Goal: Information Seeking & Learning: Learn about a topic

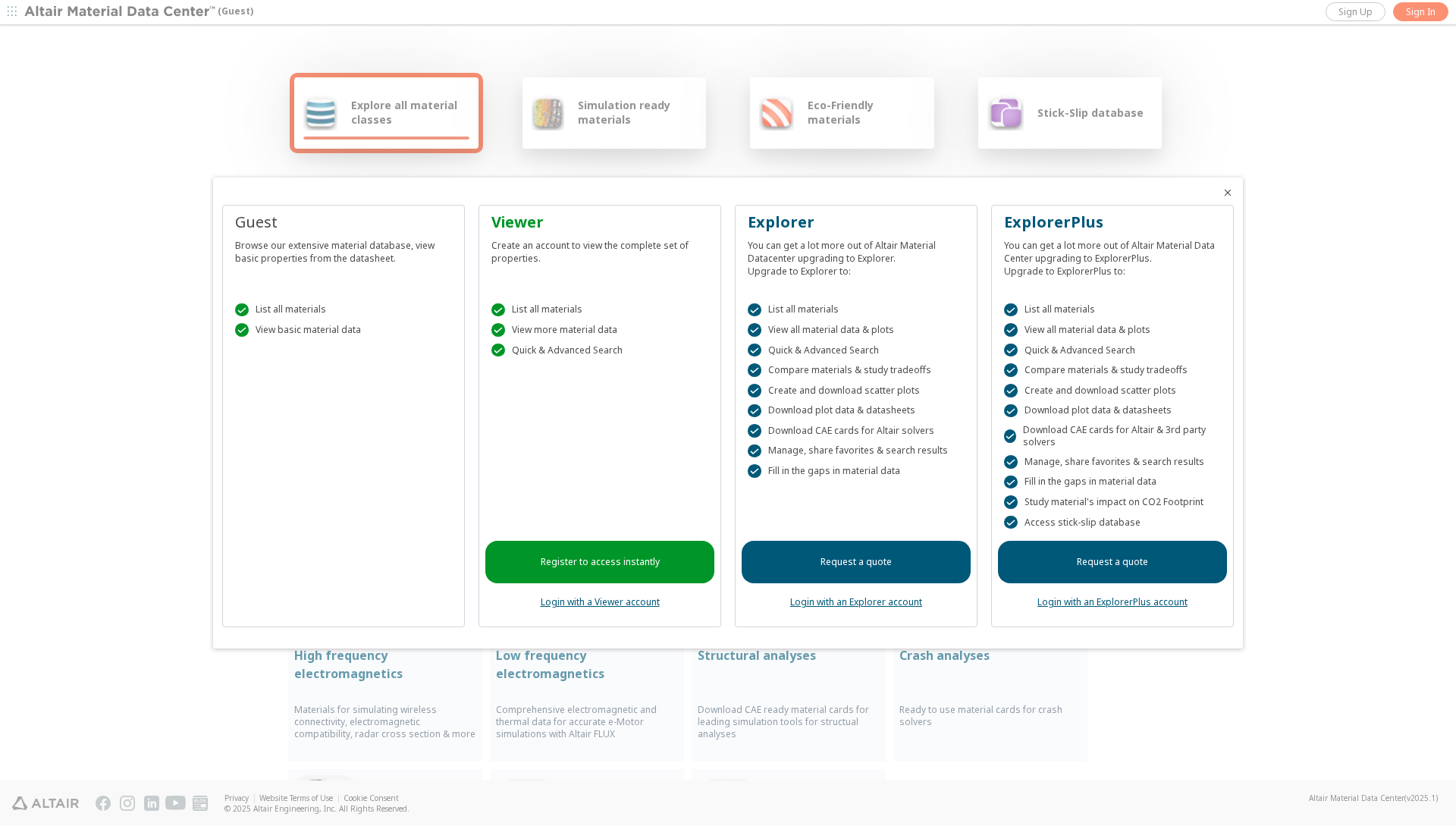
click at [1099, 603] on link "Login with an ExplorerPlus account" at bounding box center [1113, 601] width 150 height 13
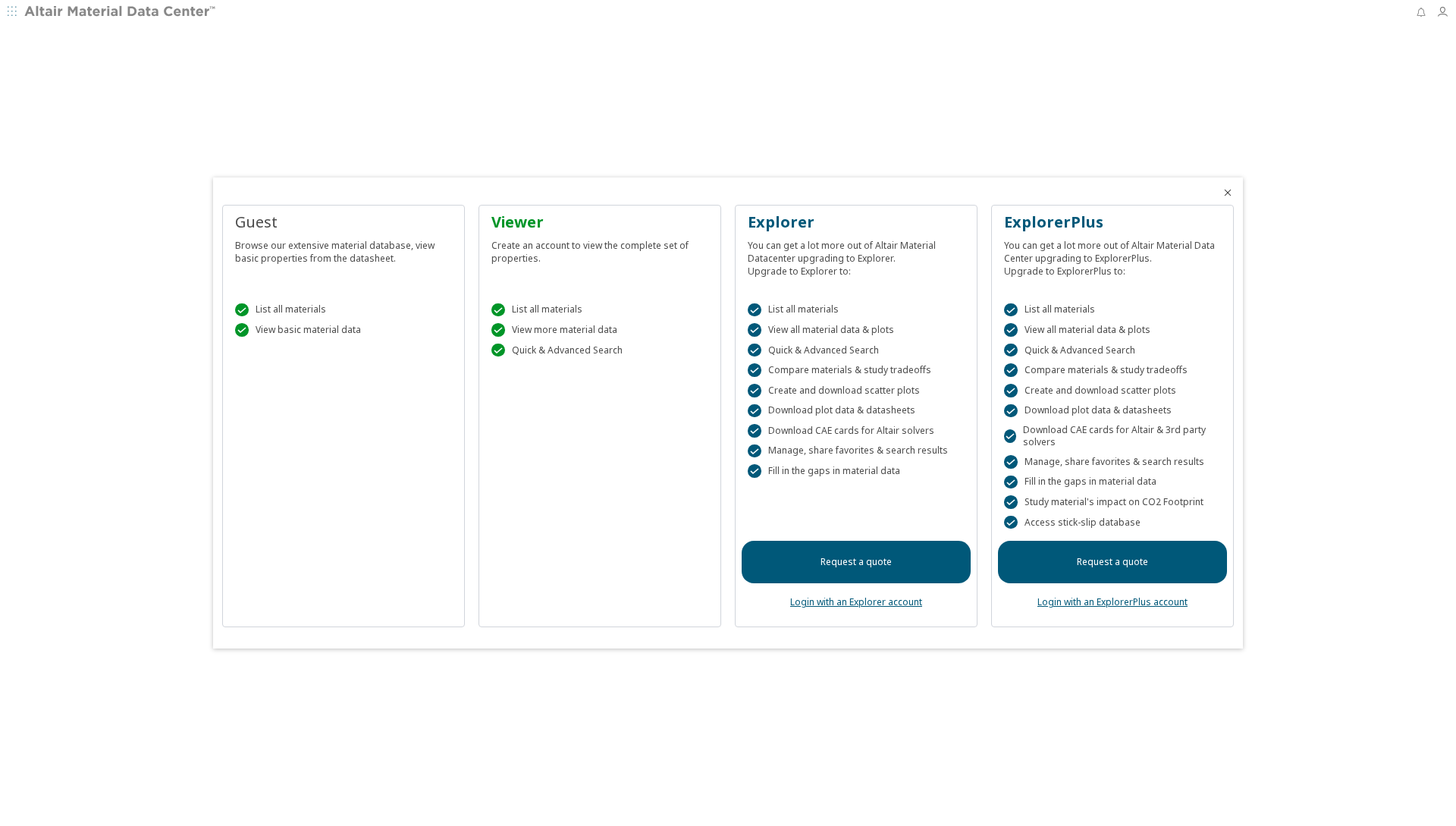
click at [1439, 8] on div at bounding box center [728, 413] width 1456 height 826
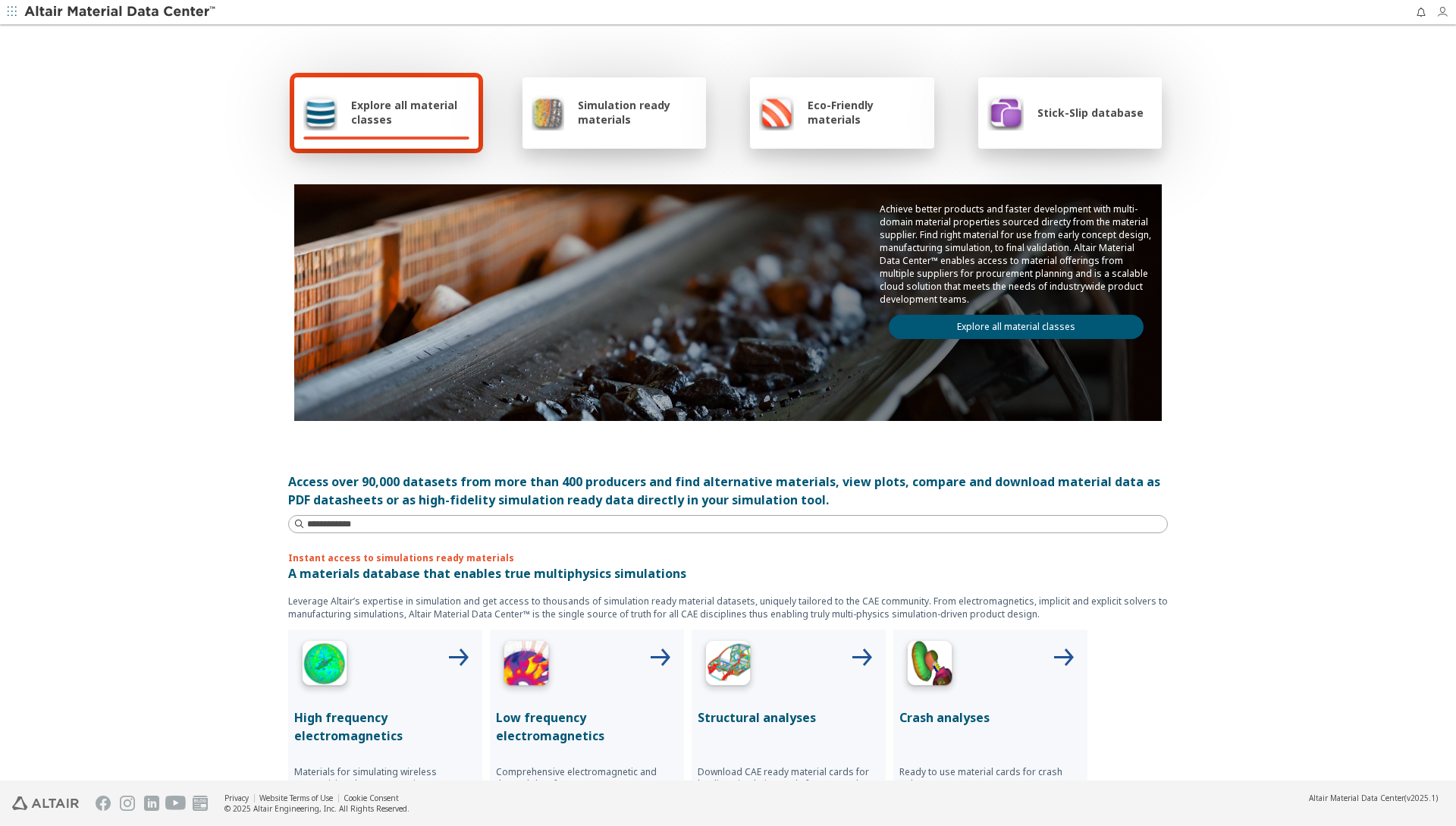
click at [1446, 15] on icon "button" at bounding box center [1442, 12] width 12 height 12
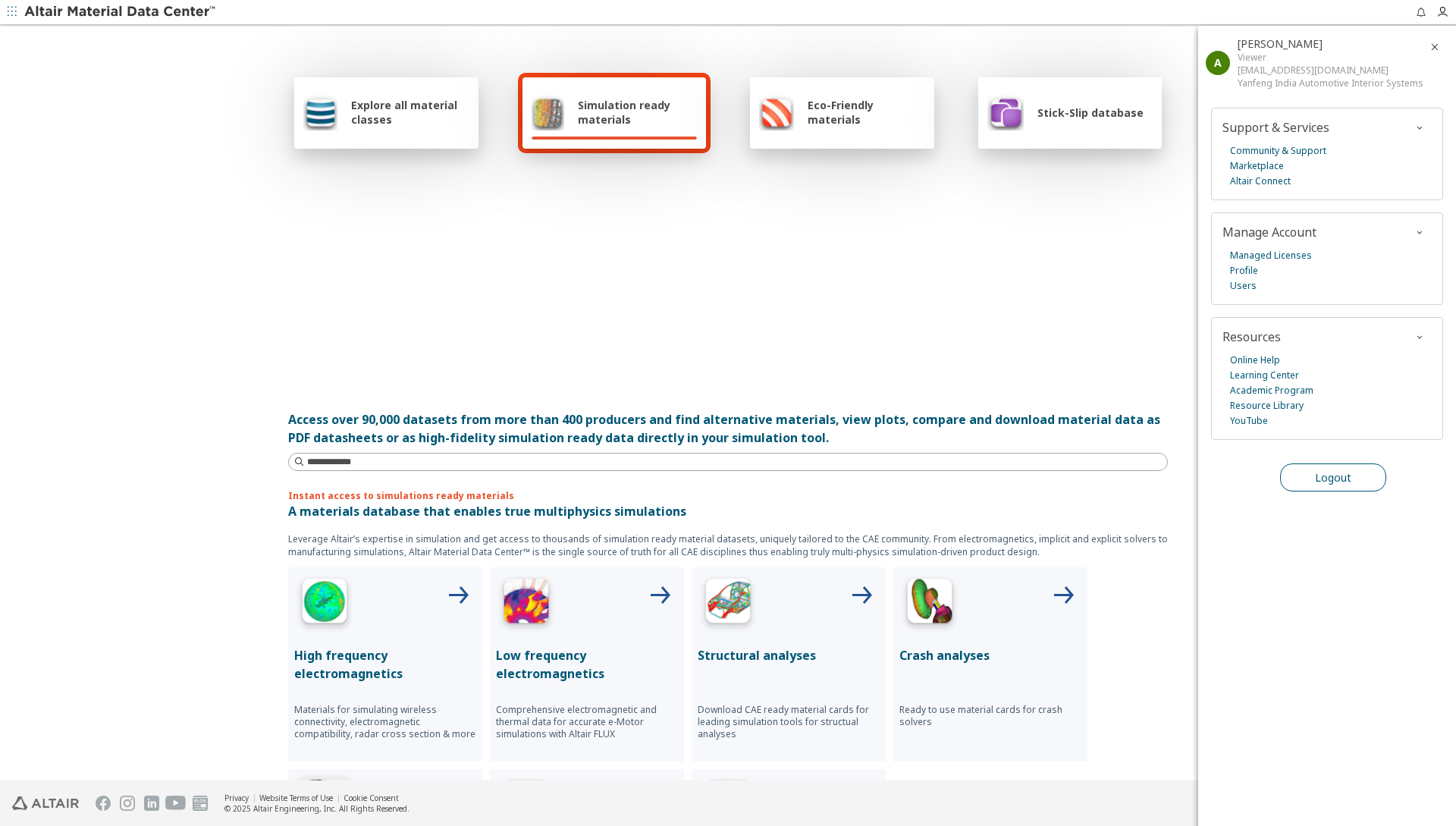
click at [1314, 480] on button "Logout" at bounding box center [1333, 477] width 106 height 28
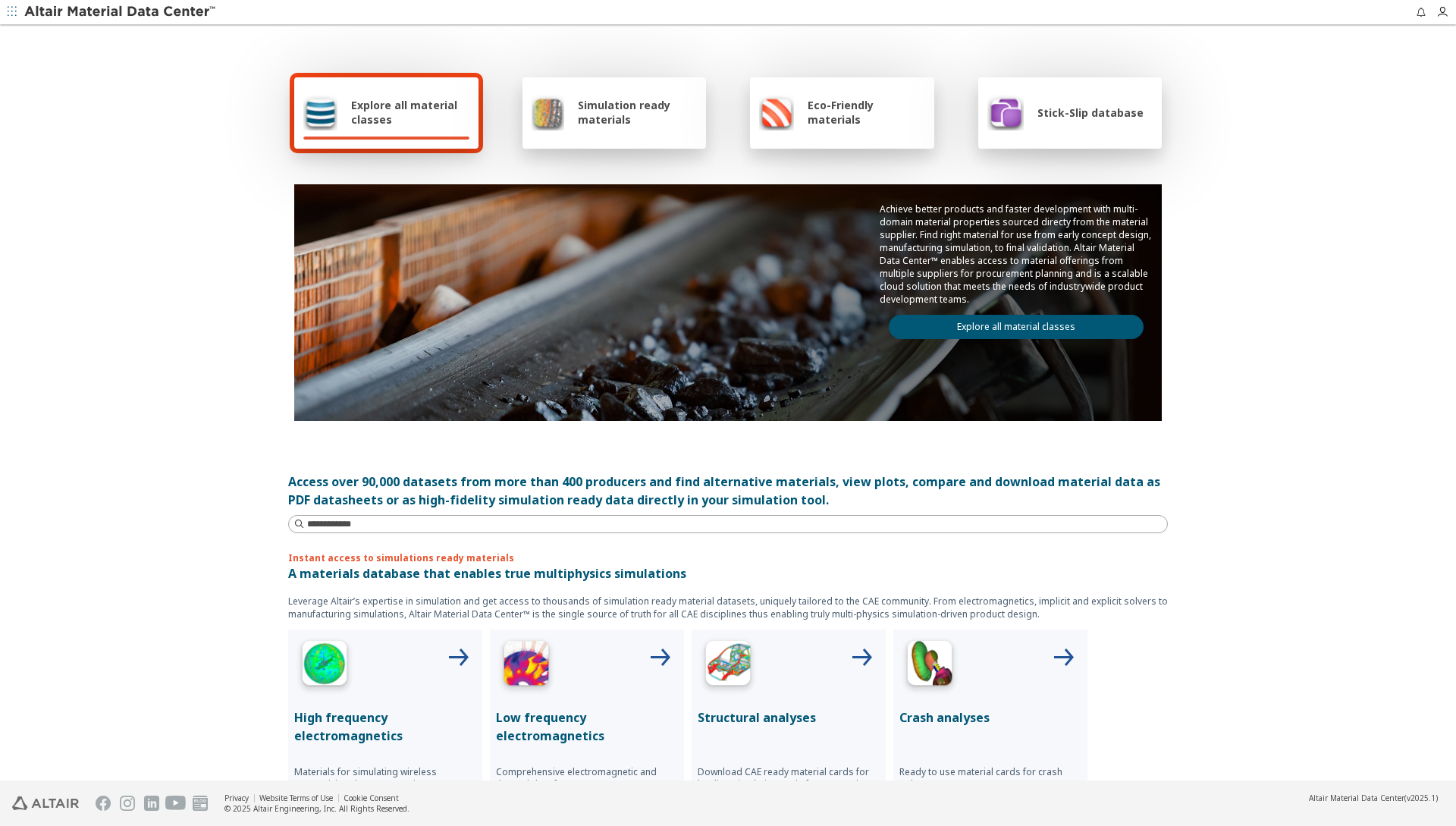
click at [1025, 140] on div "Stick-Slip database" at bounding box center [1070, 112] width 184 height 71
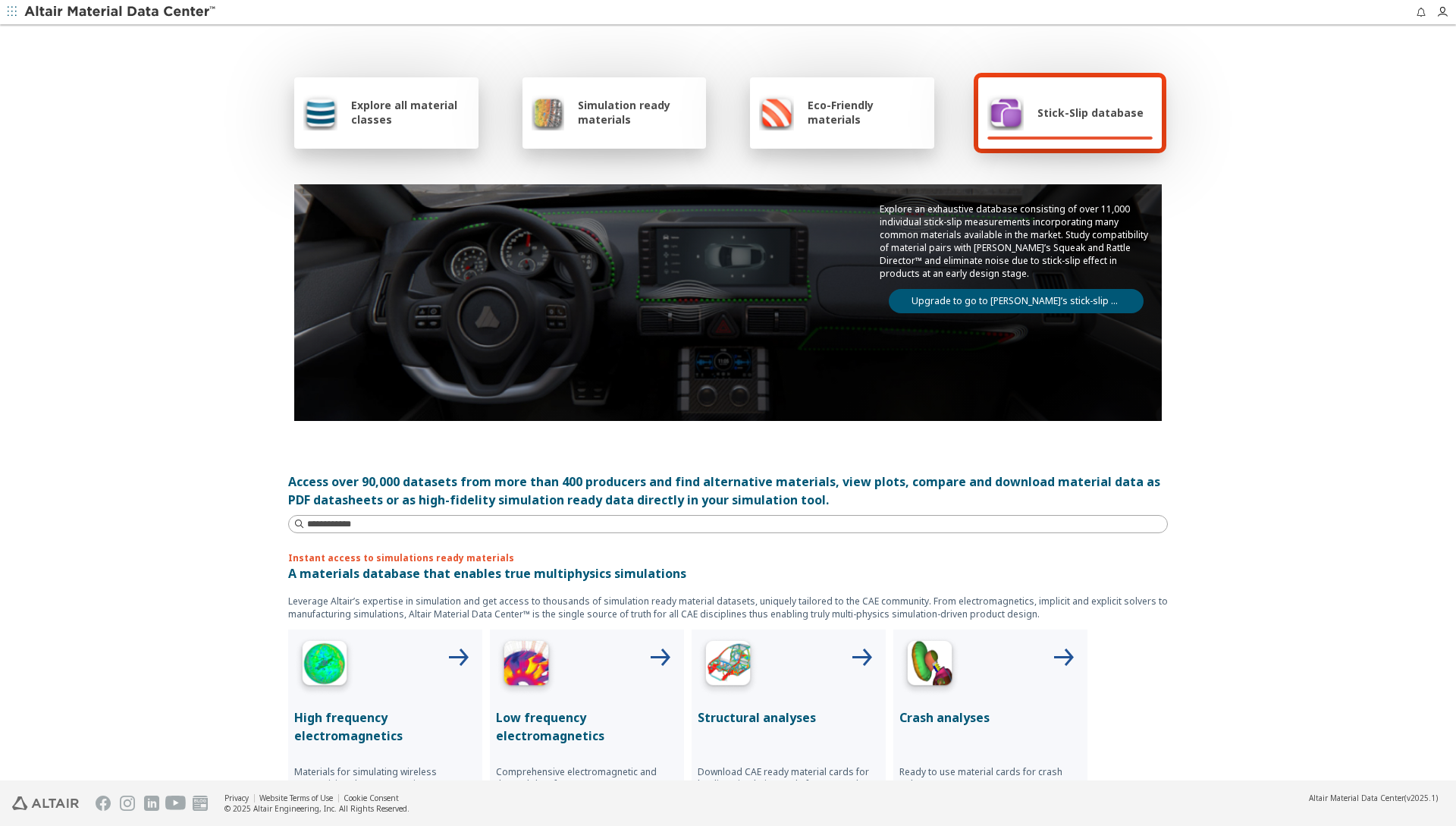
click at [1015, 301] on link "Upgrade to go to [PERSON_NAME]’s stick-slip database" at bounding box center [1016, 301] width 255 height 24
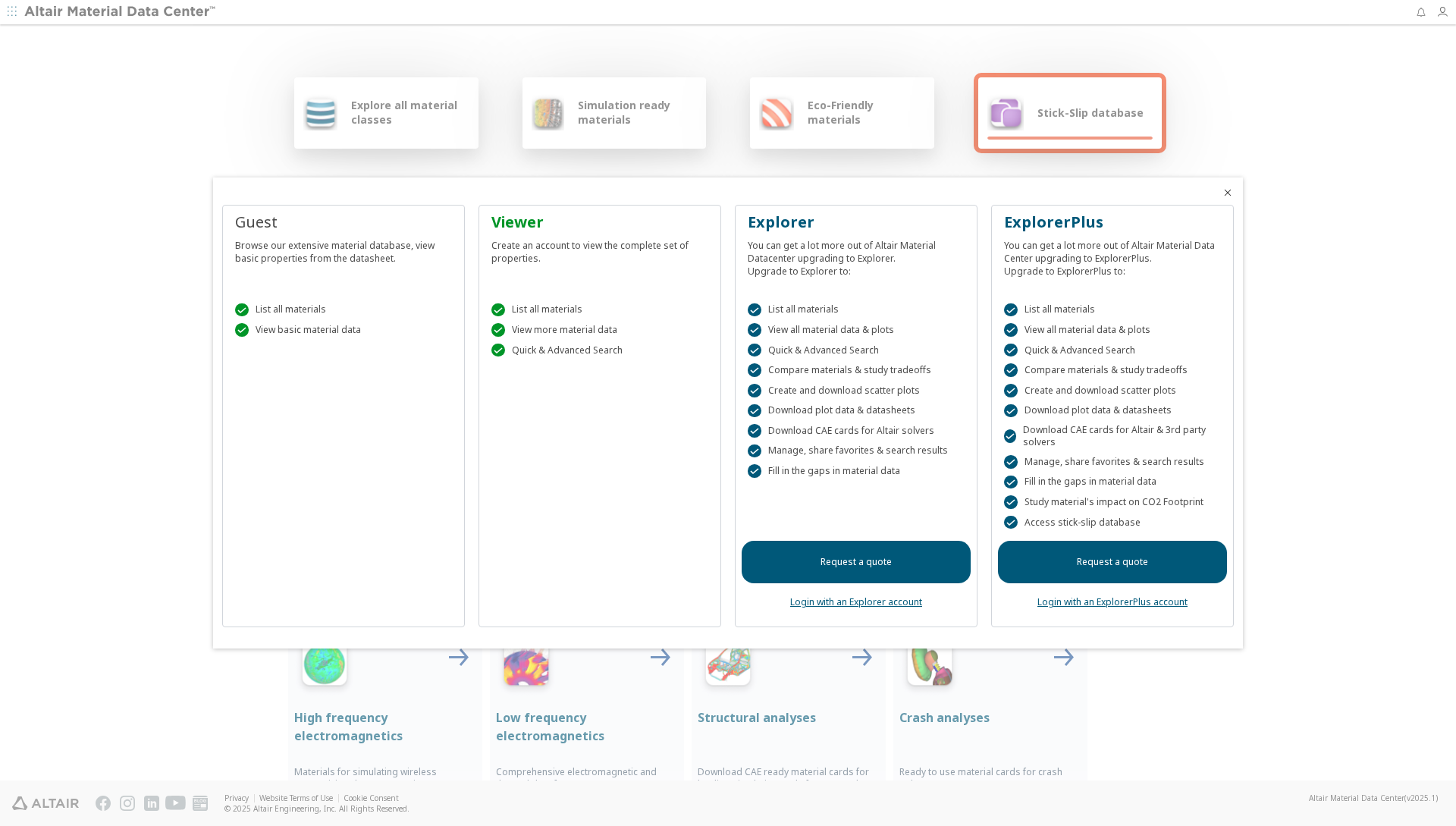
click at [1448, 10] on div at bounding box center [728, 413] width 1456 height 826
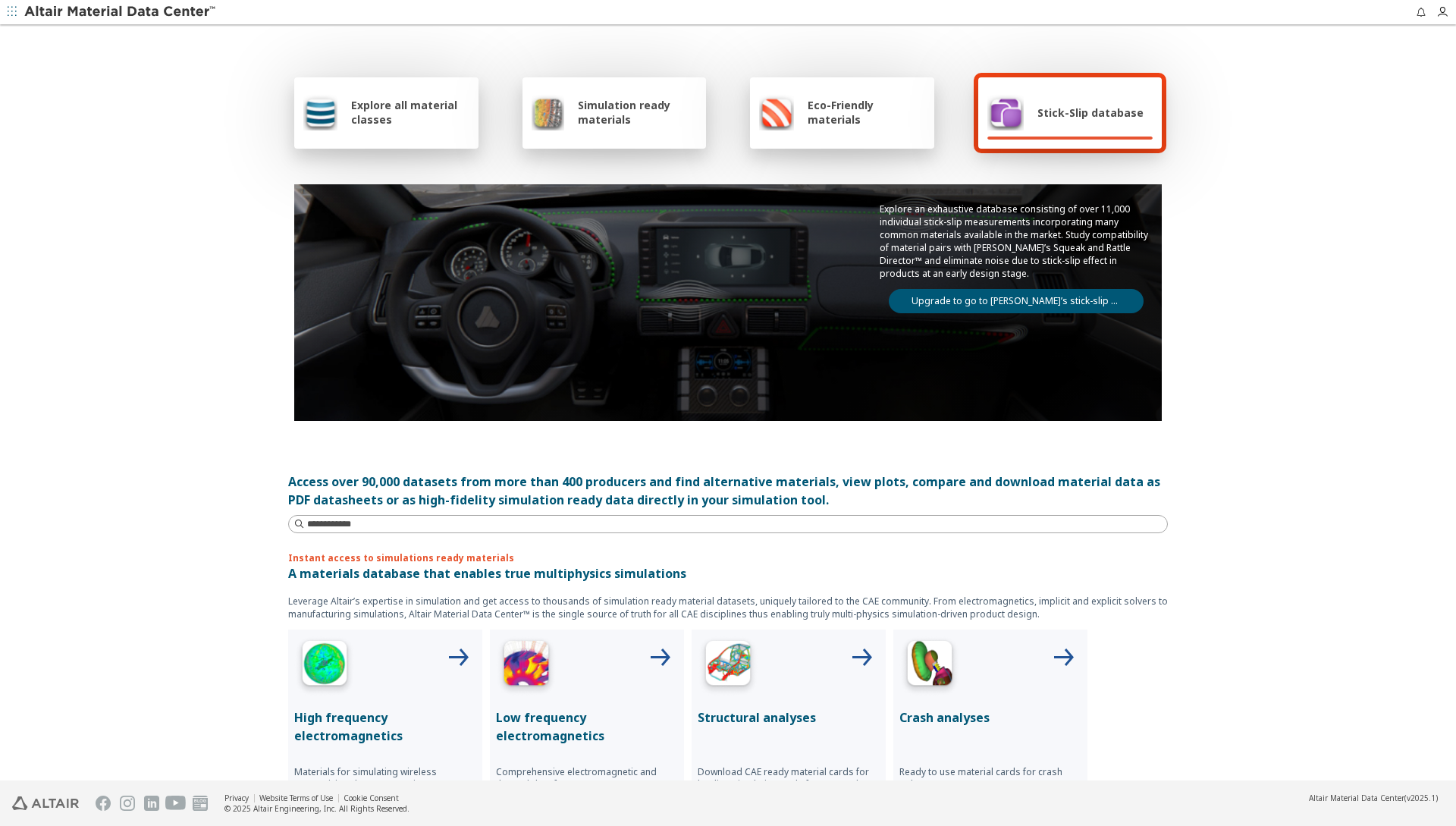
click at [1448, 10] on icon "button" at bounding box center [1446, 12] width 20 height 12
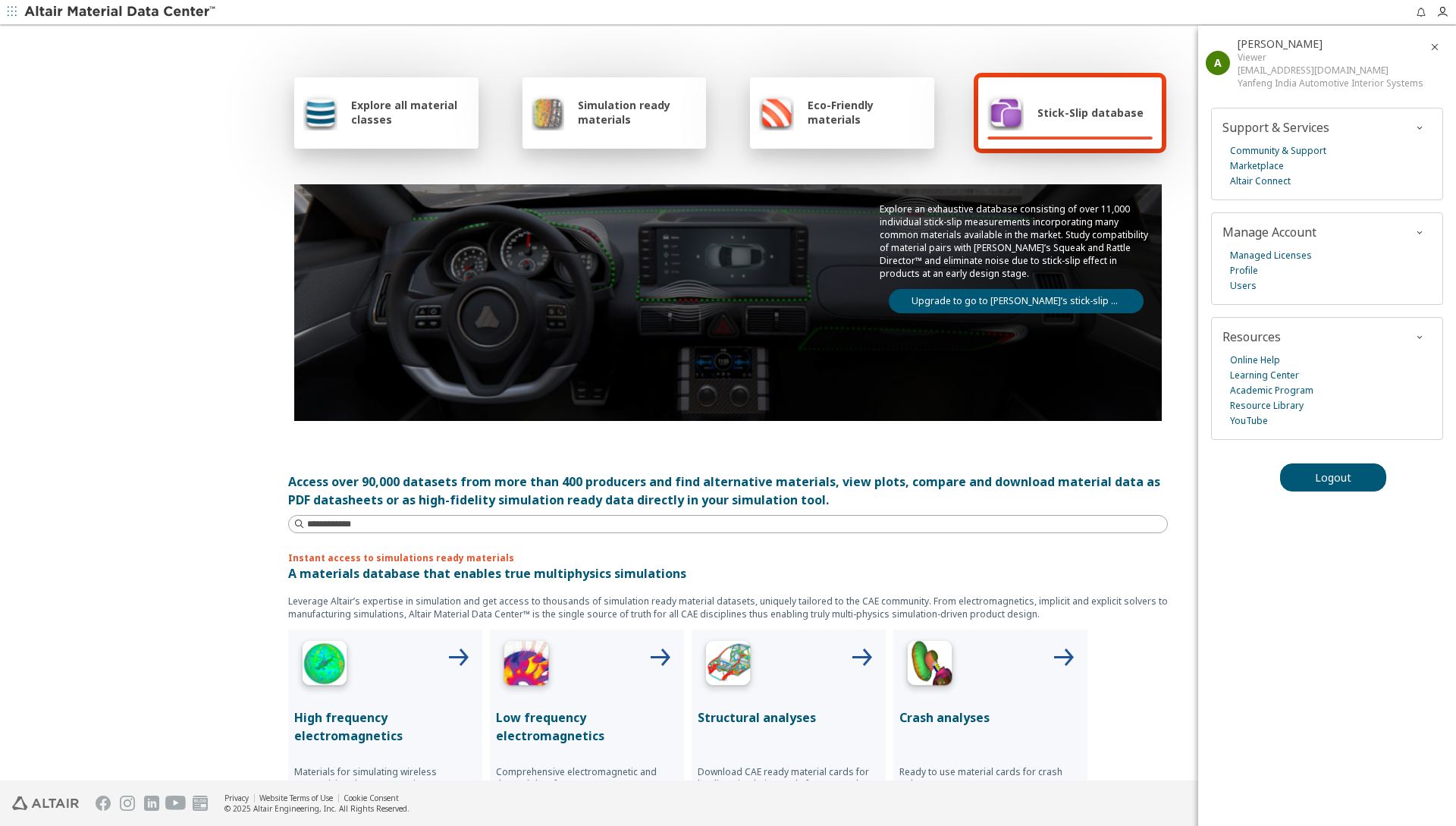
click at [1071, 112] on span "Stick-Slip database" at bounding box center [1090, 112] width 106 height 15
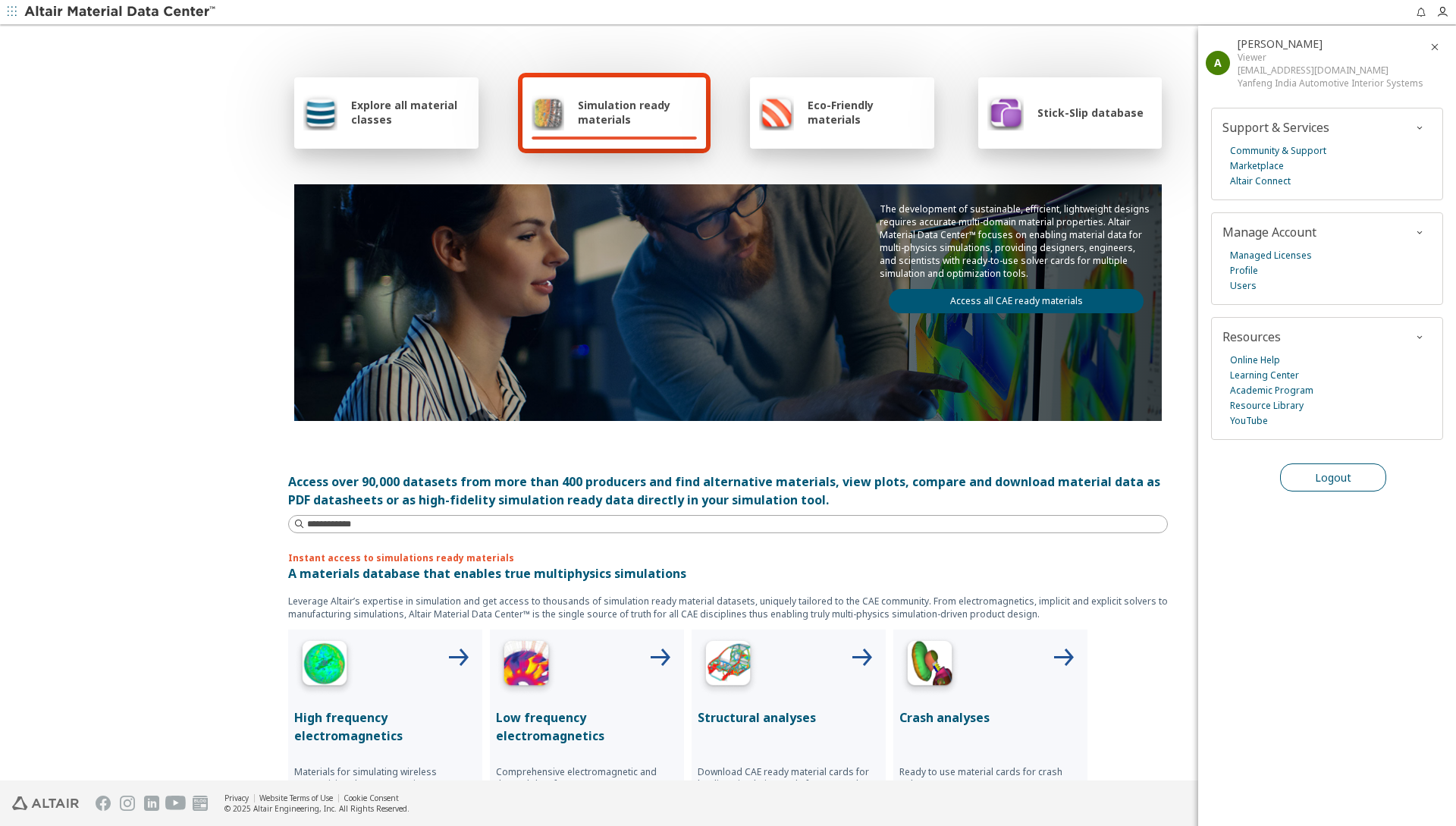
click at [1321, 476] on span "Logout" at bounding box center [1333, 477] width 37 height 15
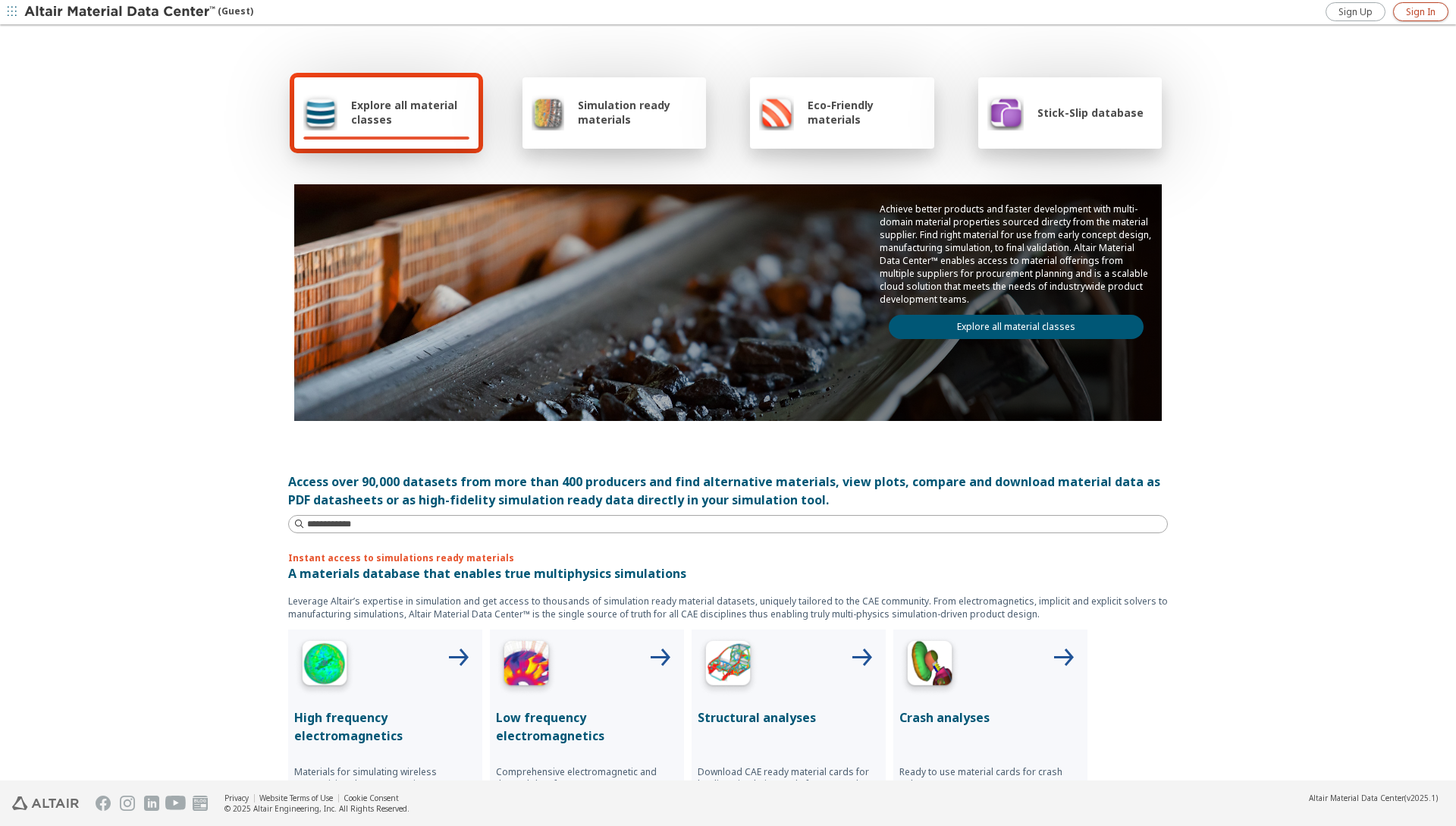
drag, startPoint x: 1415, startPoint y: 13, endPoint x: 1299, endPoint y: 103, distance: 146.8
click at [1415, 14] on span "Sign In" at bounding box center [1420, 12] width 30 height 12
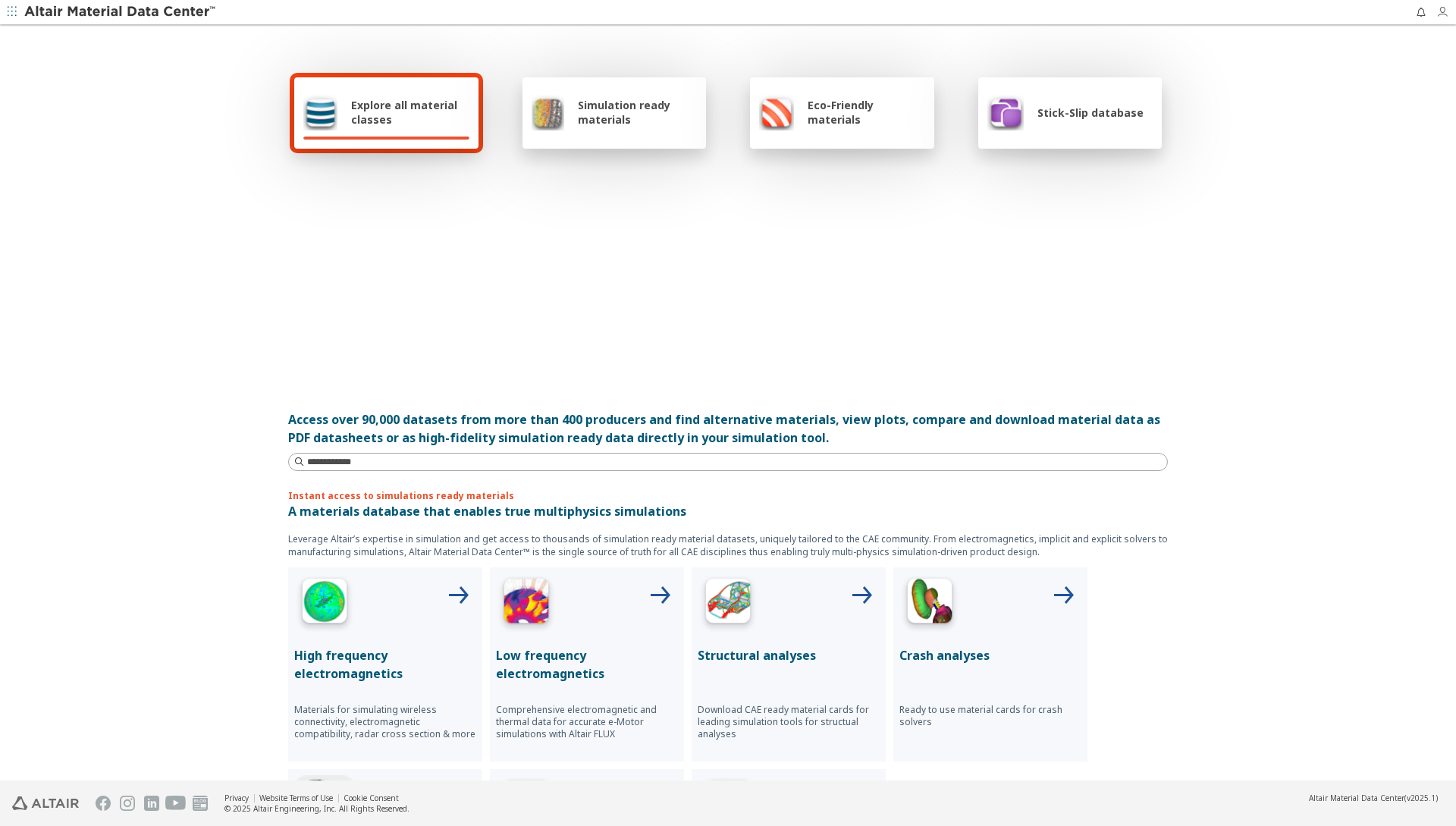
click at [1442, 15] on icon "button" at bounding box center [1442, 12] width 12 height 12
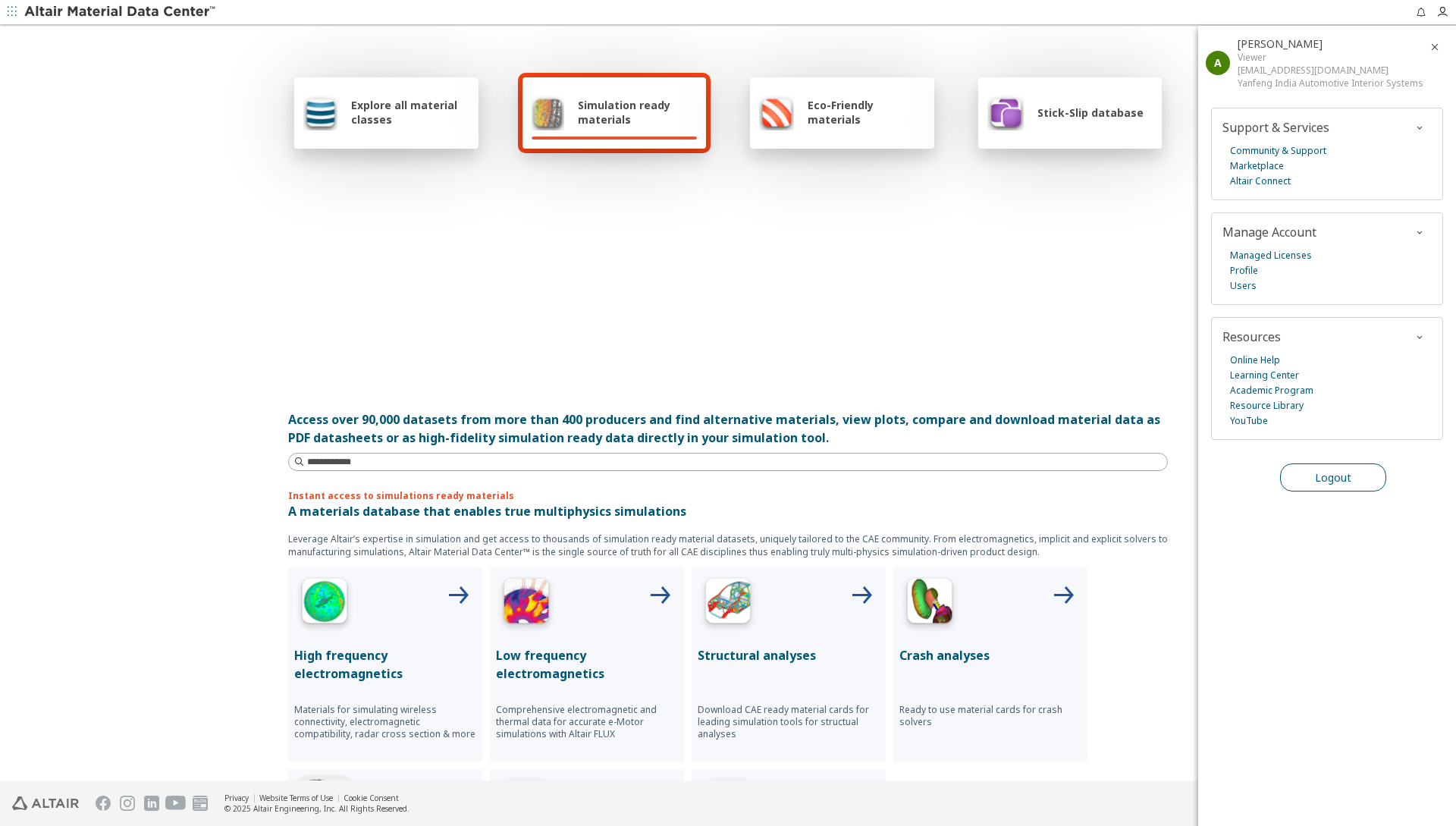
click at [1318, 480] on span "Logout" at bounding box center [1333, 477] width 37 height 15
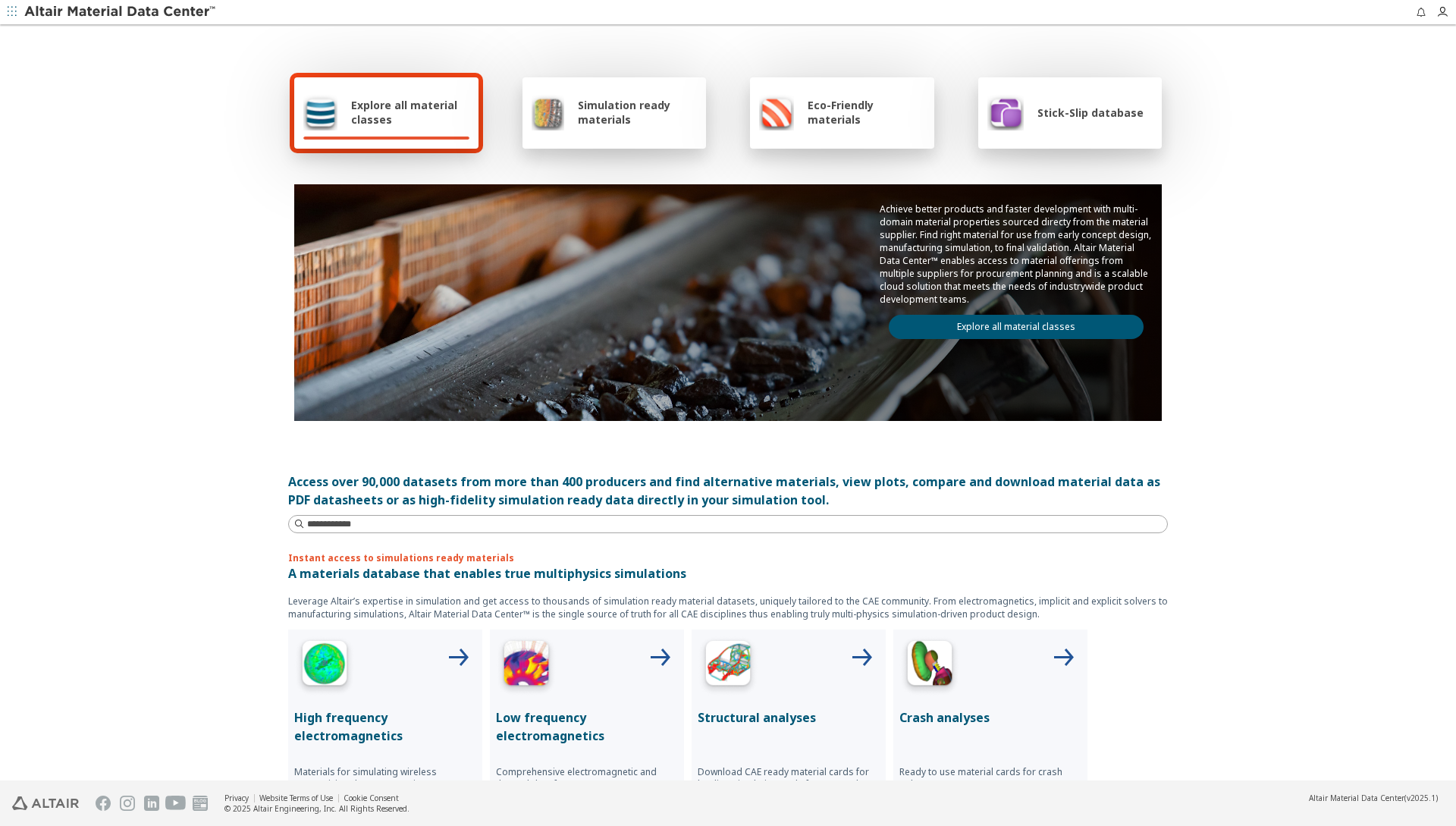
click at [1097, 119] on span "Stick-Slip database" at bounding box center [1090, 112] width 106 height 15
click at [1437, 21] on span "button" at bounding box center [1446, 12] width 20 height 24
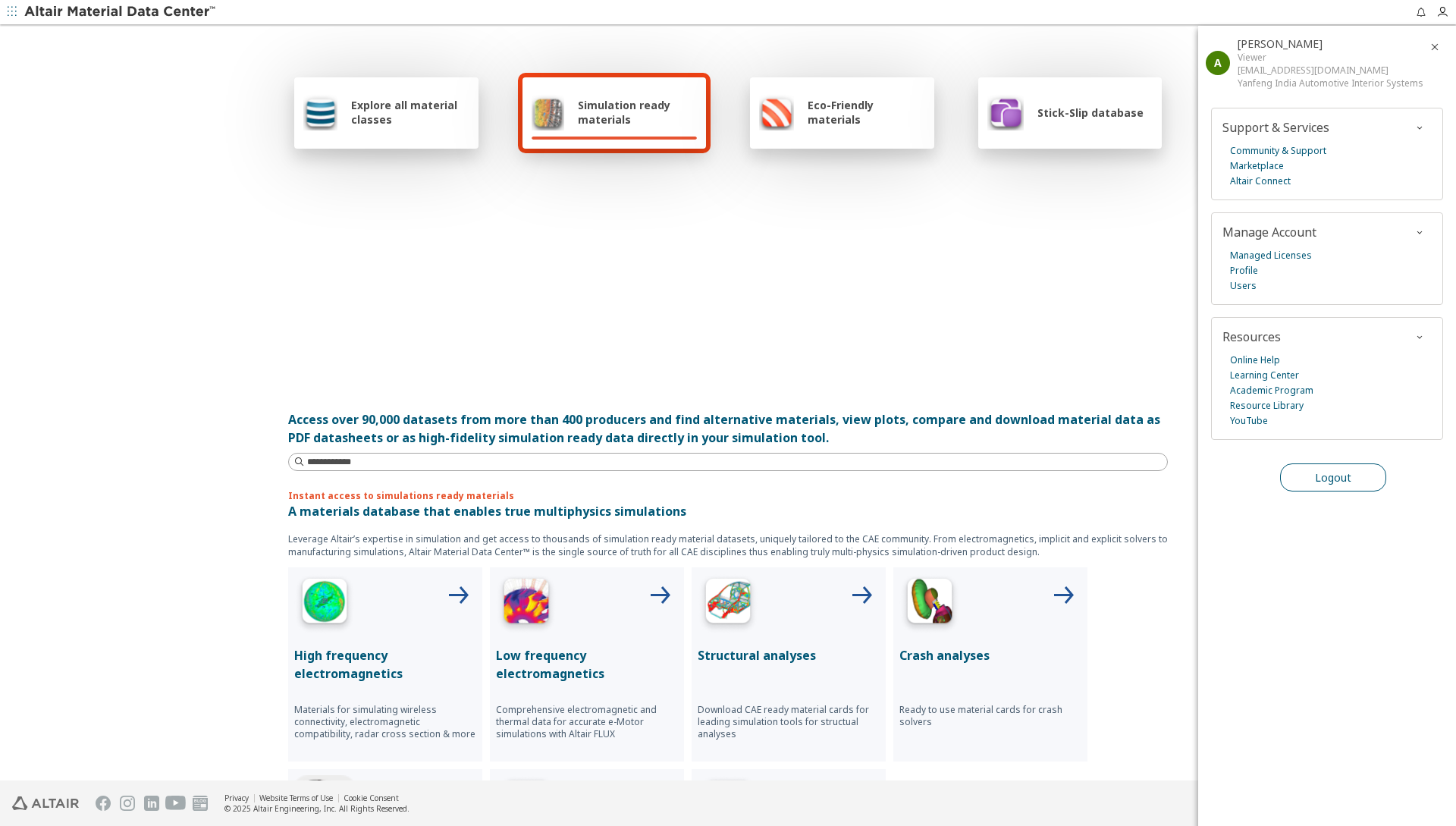
click at [1334, 471] on span "Logout" at bounding box center [1333, 477] width 37 height 15
